Goal: Task Accomplishment & Management: Complete application form

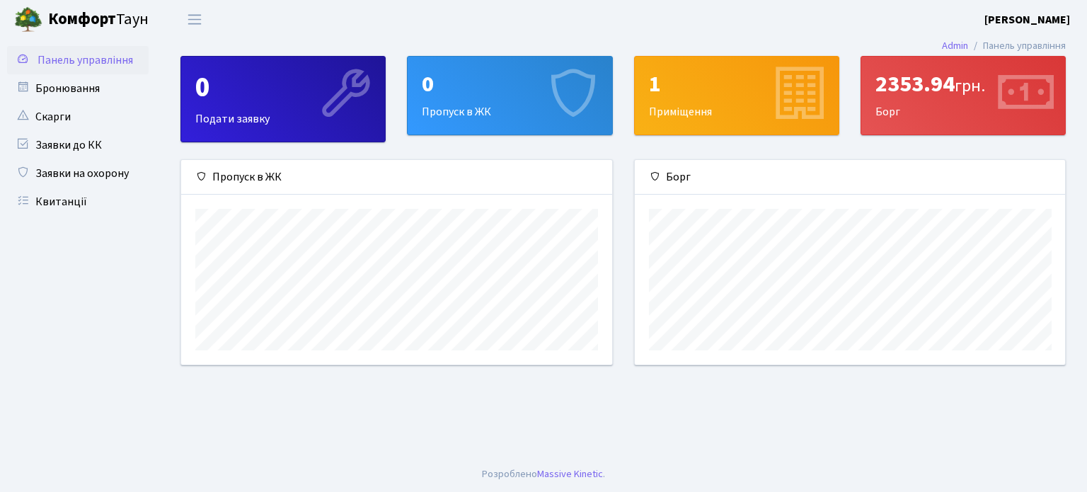
scroll to position [204, 430]
click at [85, 87] on link "Бронювання" at bounding box center [78, 88] width 142 height 28
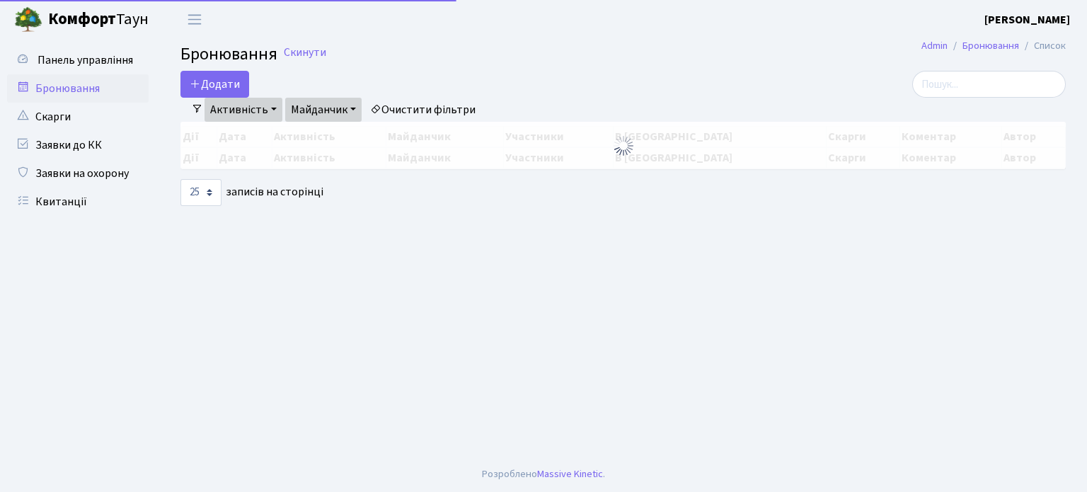
select select "25"
click at [229, 84] on button "Додати" at bounding box center [214, 84] width 69 height 27
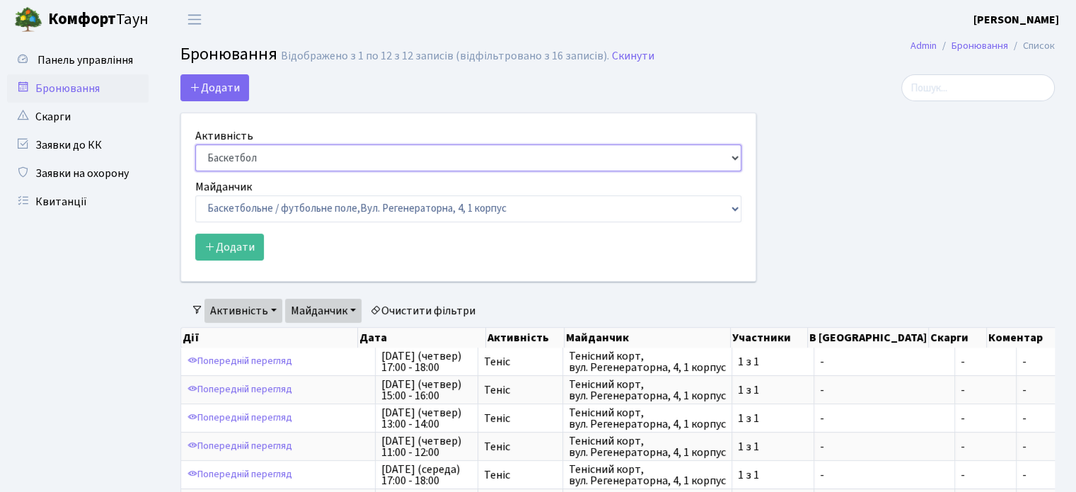
click at [318, 154] on select "Баскетбол Волейбол Йога Катання на роликах Настільний теніс Теніс Футбол Фітнес" at bounding box center [468, 157] width 546 height 27
select select "1"
click at [195, 144] on select "Баскетбол Волейбол Йога Катання на роликах Настільний теніс Теніс Футбол Фітнес" at bounding box center [468, 157] width 546 height 27
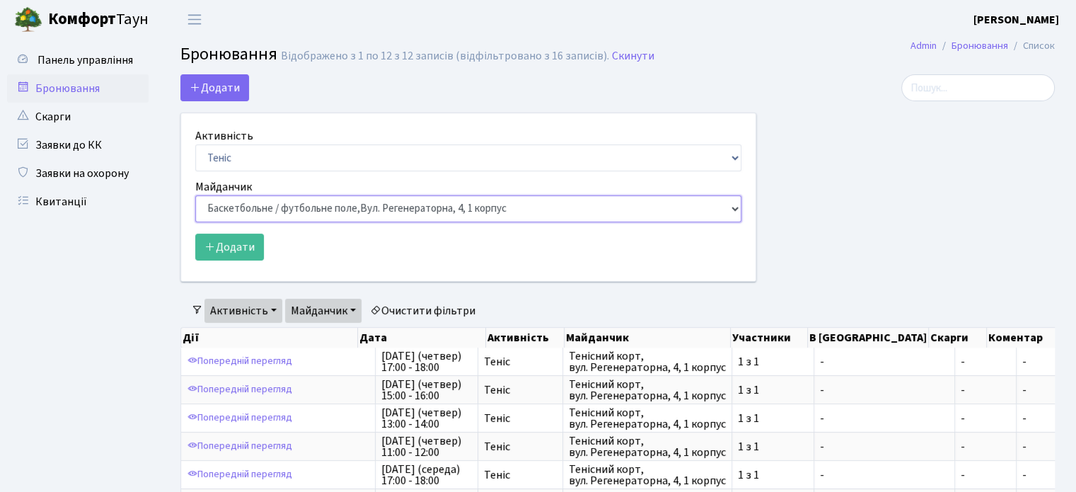
click at [284, 217] on select "Баскетбольне / футбольне поле, Вул. Регенераторна, 4, 1 корпус Баскетбольне пол…" at bounding box center [468, 208] width 546 height 27
select select "1"
click at [195, 195] on select "Баскетбольне / футбольне поле, Вул. Регенераторна, 4, 1 корпус Баскетбольне пол…" at bounding box center [468, 208] width 546 height 27
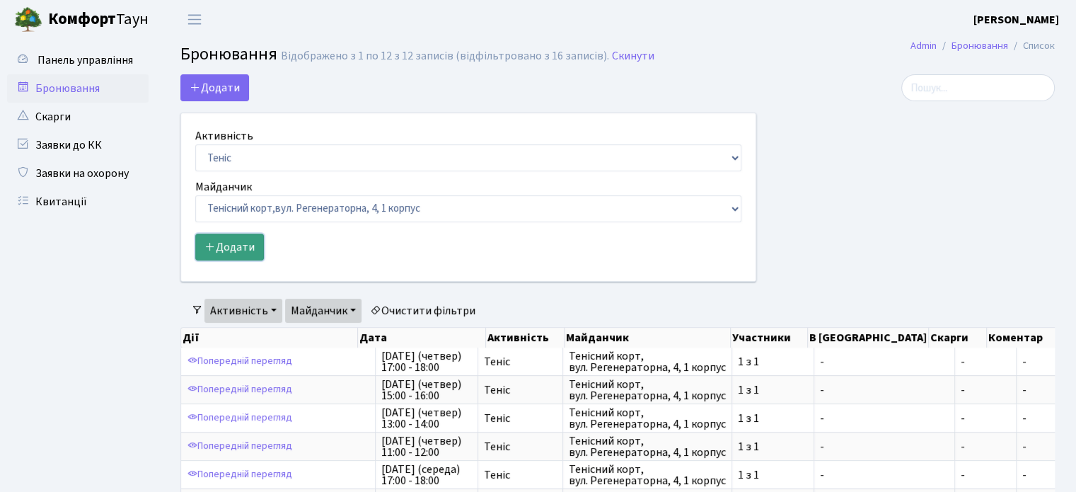
click at [241, 243] on button "Додати" at bounding box center [229, 246] width 69 height 27
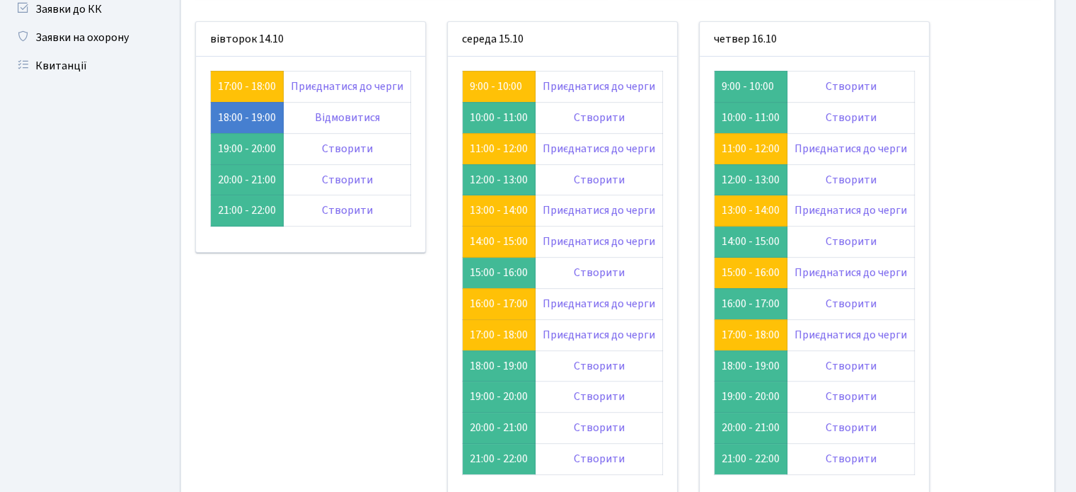
scroll to position [139, 0]
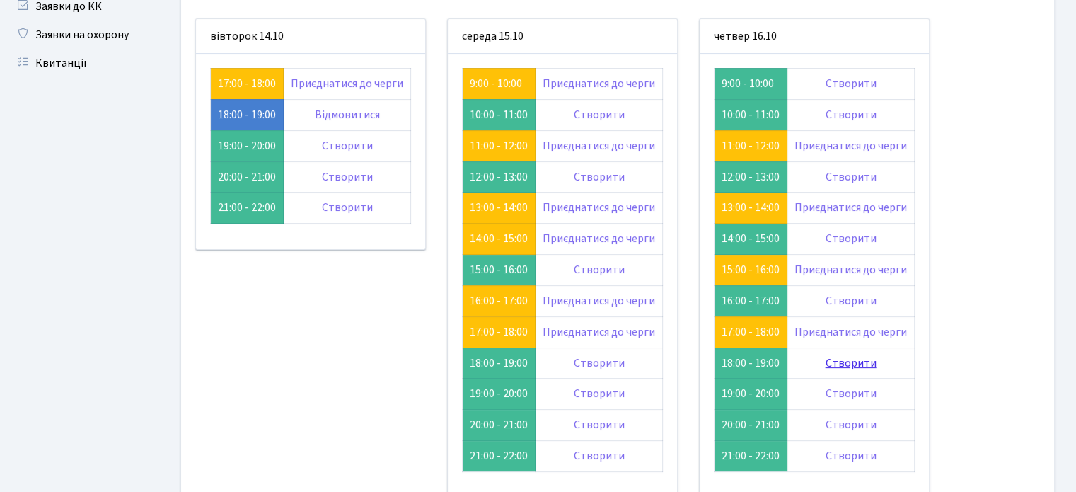
click at [833, 360] on link "Створити" at bounding box center [851, 363] width 51 height 16
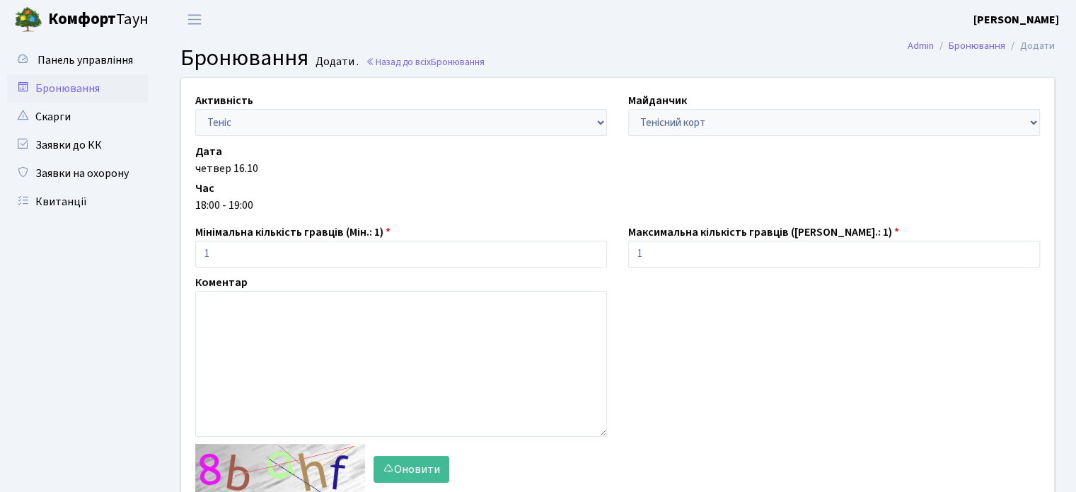
scroll to position [147, 0]
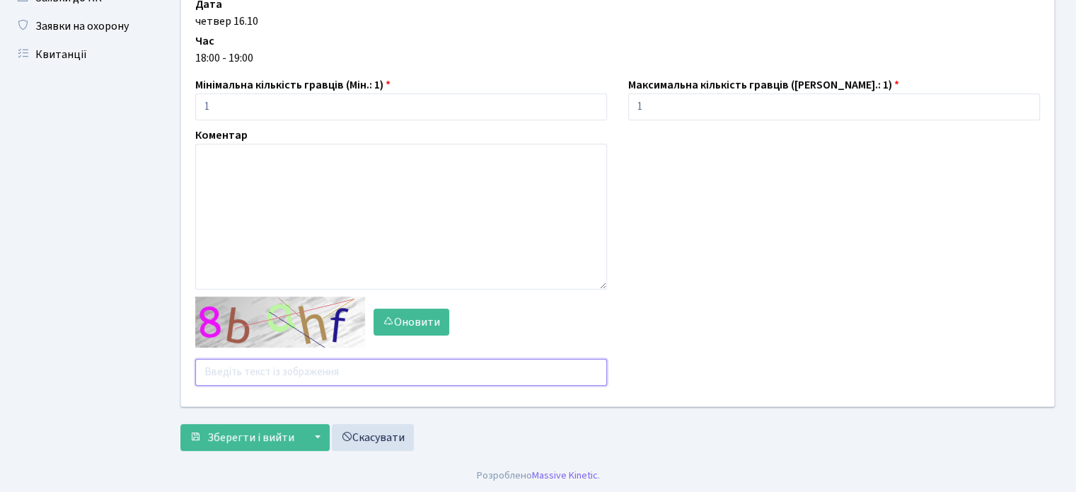
click at [277, 367] on input "text" at bounding box center [401, 372] width 412 height 27
type input "[PERSON_NAME]"
type input "q3jdc"
click at [248, 429] on span "Зберегти і вийти" at bounding box center [250, 437] width 87 height 16
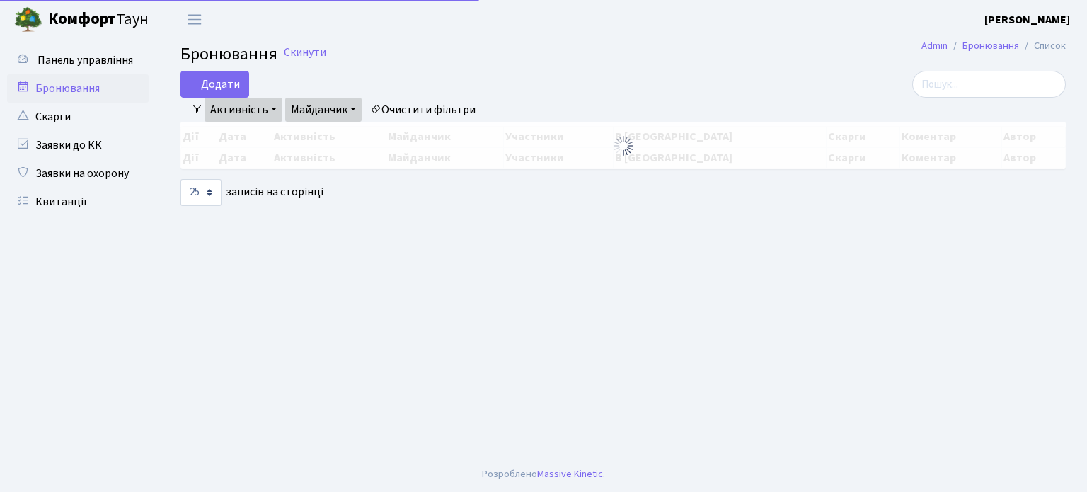
select select "25"
